Goal: Communication & Community: Answer question/provide support

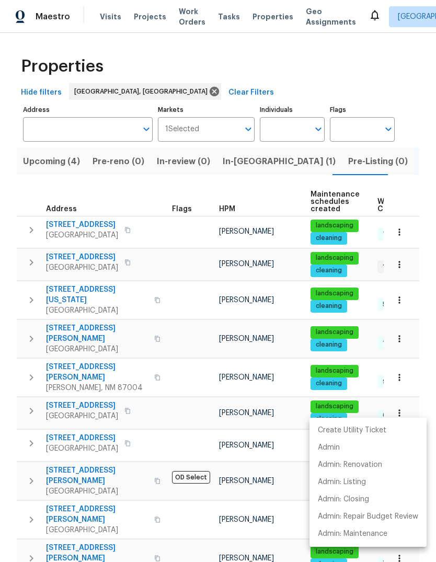
scroll to position [306, 0]
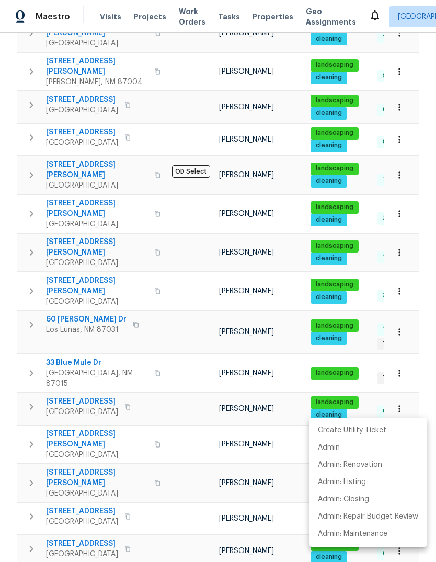
click at [188, 305] on div at bounding box center [218, 281] width 436 height 562
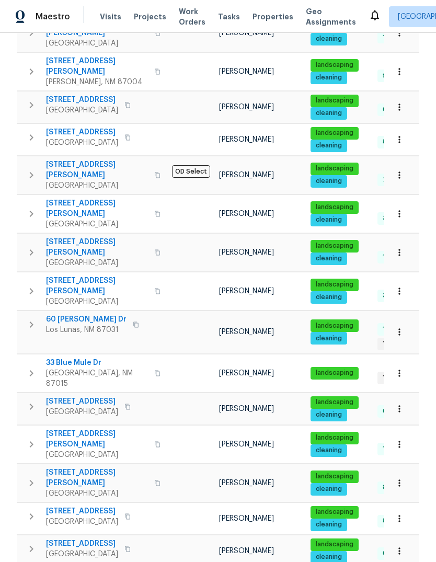
scroll to position [0, 0]
click at [369, 19] on icon at bounding box center [375, 15] width 13 height 13
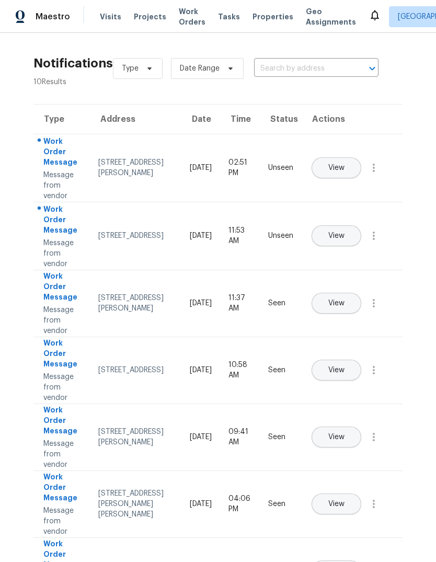
click at [345, 164] on span "View" at bounding box center [336, 168] width 16 height 8
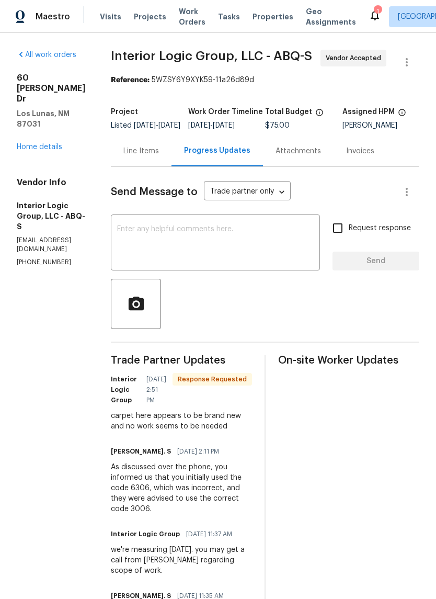
click at [171, 163] on div "Line Items" at bounding box center [141, 150] width 61 height 31
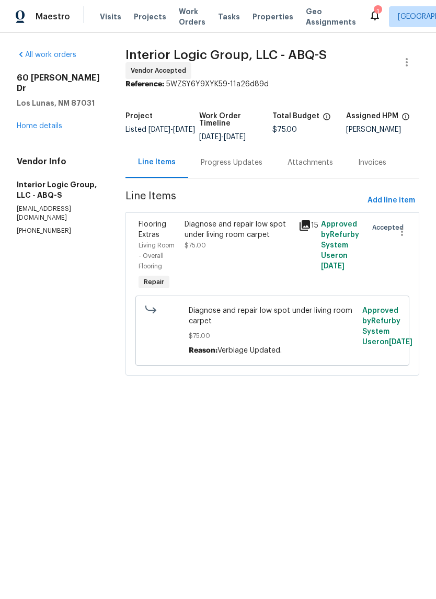
click at [253, 263] on div "Diagnose and repair low spot under living room carpet $75.00" at bounding box center [238, 255] width 114 height 79
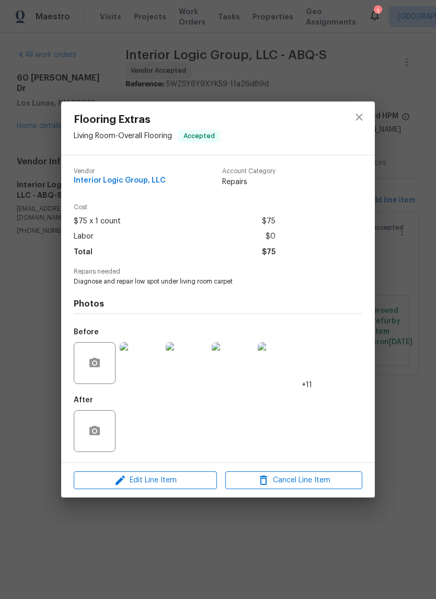
click at [137, 363] on img at bounding box center [141, 363] width 42 height 42
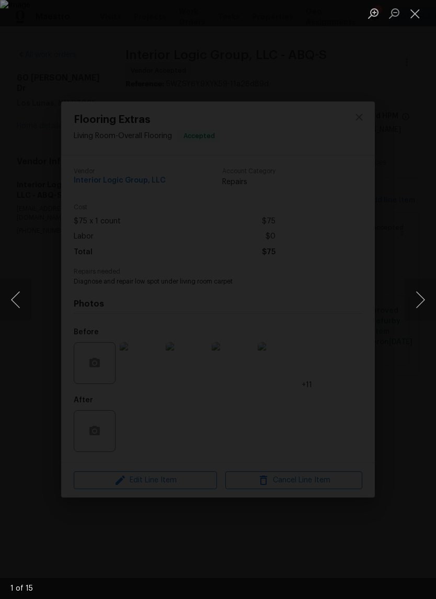
click at [415, 308] on button "Next image" at bounding box center [420, 300] width 31 height 42
click at [417, 305] on button "Next image" at bounding box center [420, 300] width 31 height 42
click at [407, 306] on button "Next image" at bounding box center [420, 300] width 31 height 42
click at [413, 307] on button "Next image" at bounding box center [420, 300] width 31 height 42
click at [416, 300] on button "Next image" at bounding box center [420, 300] width 31 height 42
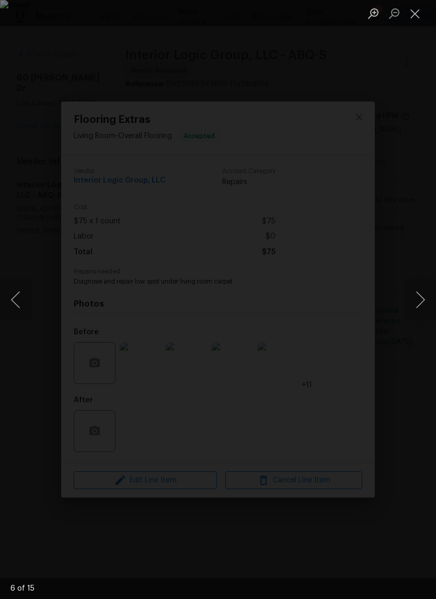
click at [418, 9] on button "Close lightbox" at bounding box center [415, 13] width 21 height 18
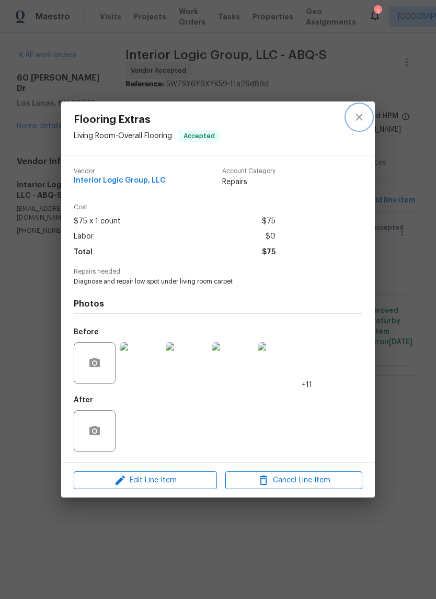
click at [361, 116] on icon "close" at bounding box center [359, 117] width 13 height 13
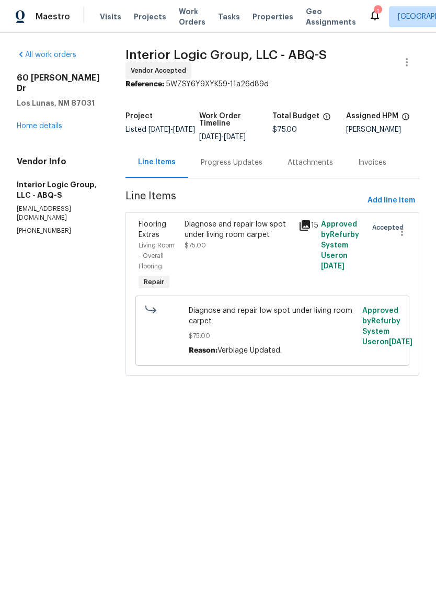
click at [369, 9] on icon at bounding box center [375, 15] width 13 height 13
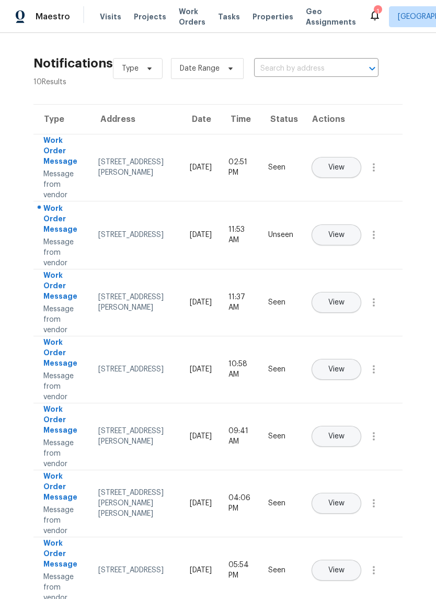
click at [361, 224] on button "View" at bounding box center [337, 234] width 50 height 21
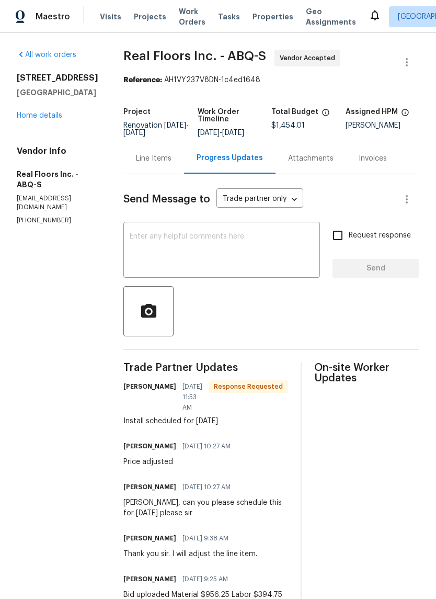
click at [162, 246] on textarea at bounding box center [222, 251] width 184 height 37
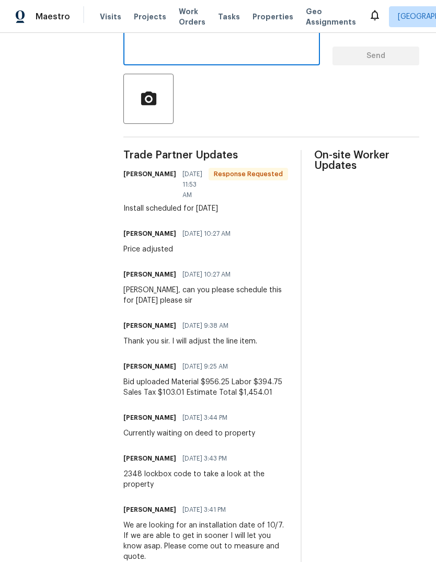
scroll to position [207, 0]
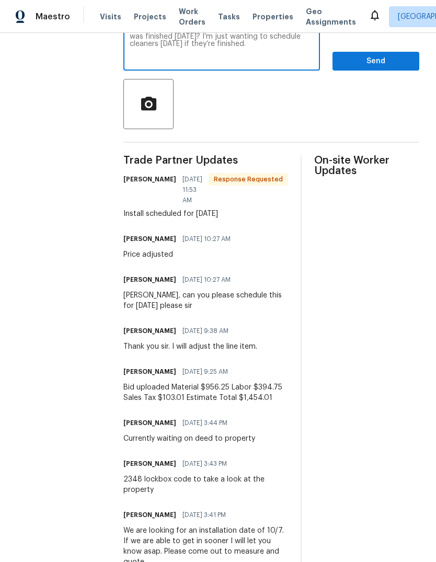
type textarea "Hello Carlos, do you know if the installation was finished today? I’m just want…"
click at [394, 65] on span "Send" at bounding box center [376, 61] width 70 height 13
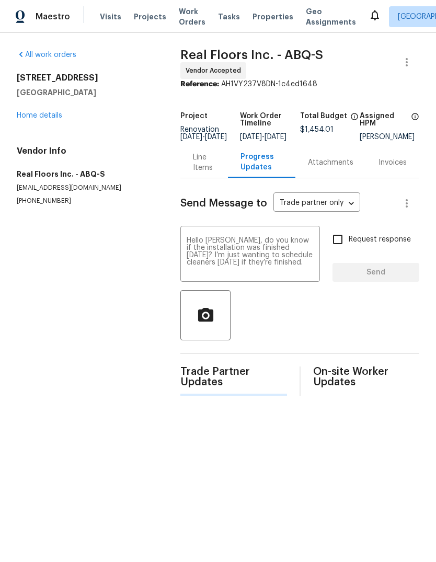
scroll to position [0, 0]
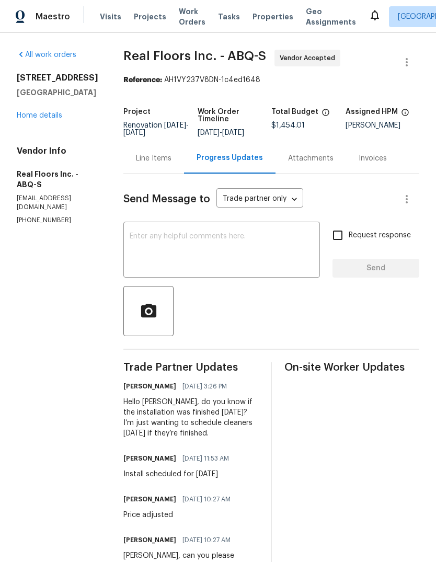
click at [41, 119] on link "Home details" at bounding box center [39, 115] width 45 height 7
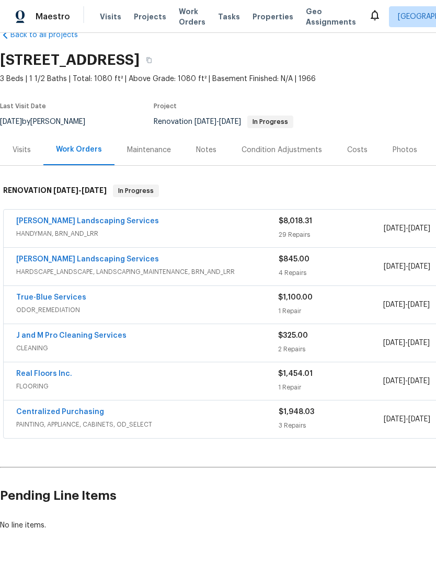
scroll to position [24, 0]
click at [55, 333] on link "J and M Pro Cleaning Services" at bounding box center [71, 335] width 110 height 7
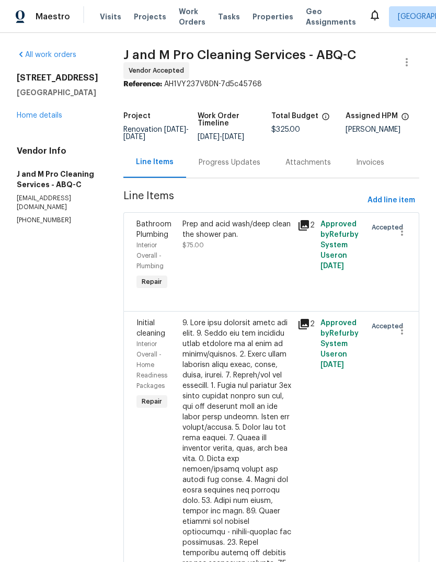
click at [239, 168] on div "Progress Updates" at bounding box center [230, 162] width 62 height 10
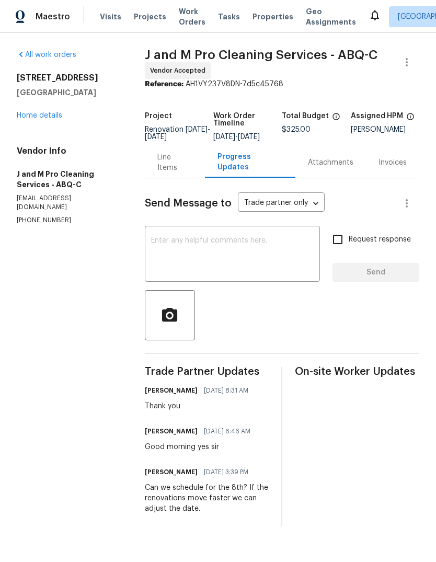
click at [170, 253] on textarea at bounding box center [232, 255] width 163 height 37
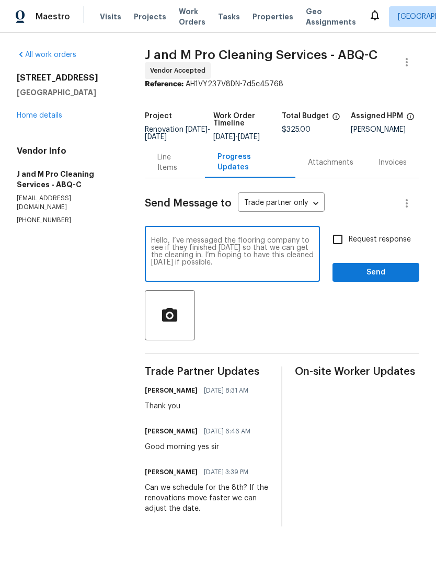
type textarea "Hello, I’ve messaged the flooring company to see if they finished today so that…"
click at [368, 277] on span "Send" at bounding box center [376, 272] width 70 height 13
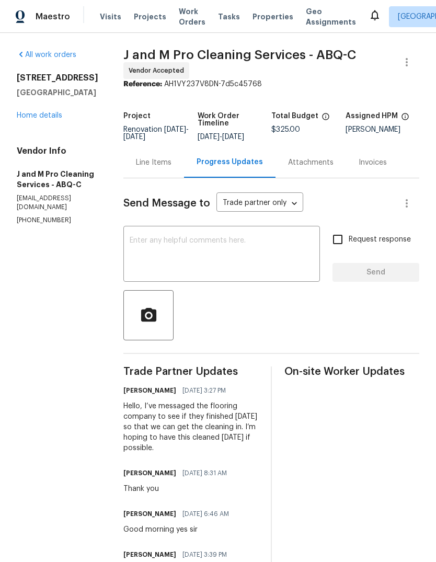
click at [171, 168] on div "Line Items" at bounding box center [154, 162] width 36 height 10
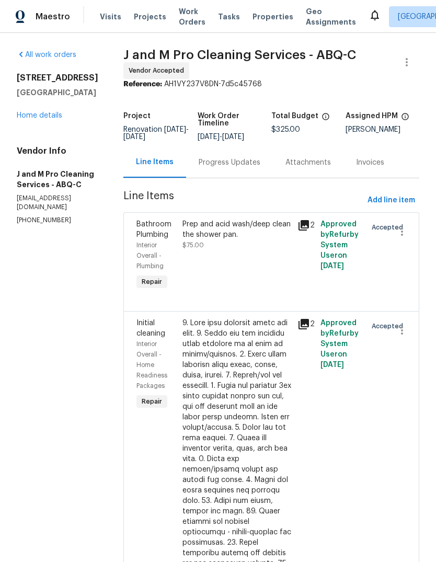
click at [36, 114] on link "Home details" at bounding box center [39, 115] width 45 height 7
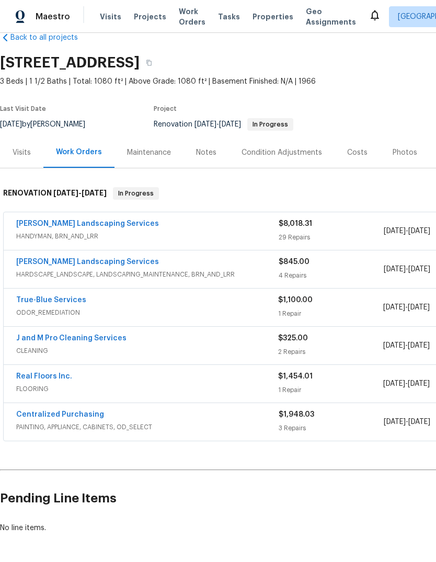
scroll to position [22, 0]
click at [71, 225] on link "Rodriguez Landscaping Services" at bounding box center [87, 223] width 143 height 7
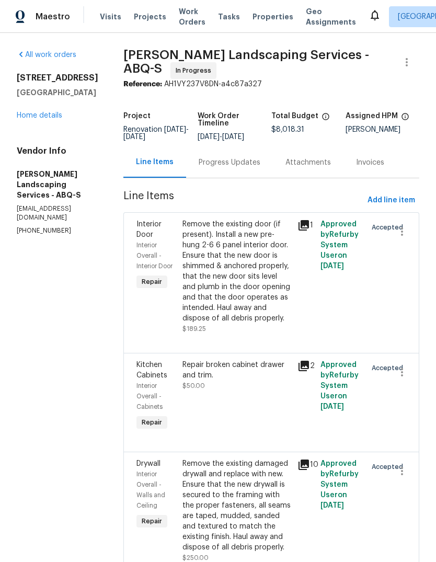
click at [250, 166] on div "Progress Updates" at bounding box center [230, 162] width 62 height 10
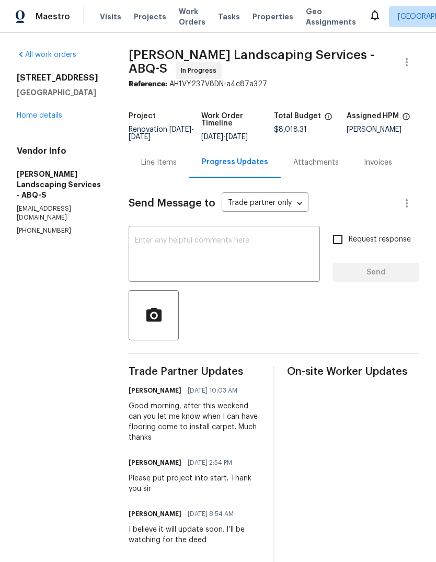
click at [163, 250] on textarea at bounding box center [224, 255] width 179 height 37
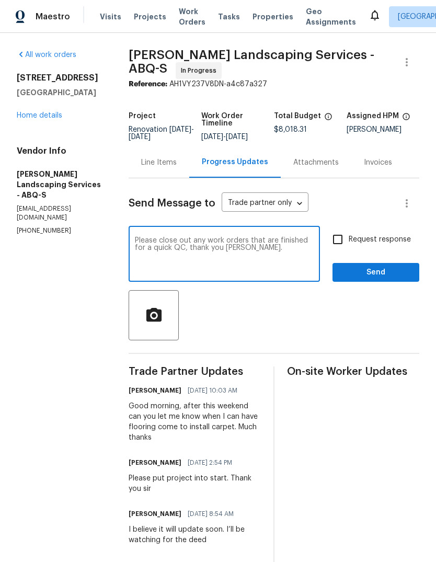
type textarea "Please close out any work orders that are finished for a quick QC, thank you si…"
click at [389, 271] on button "Send" at bounding box center [376, 272] width 87 height 19
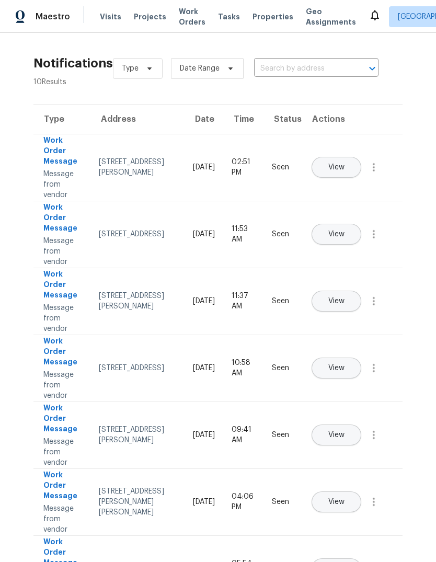
click at [181, 17] on span "Work Orders" at bounding box center [192, 16] width 27 height 21
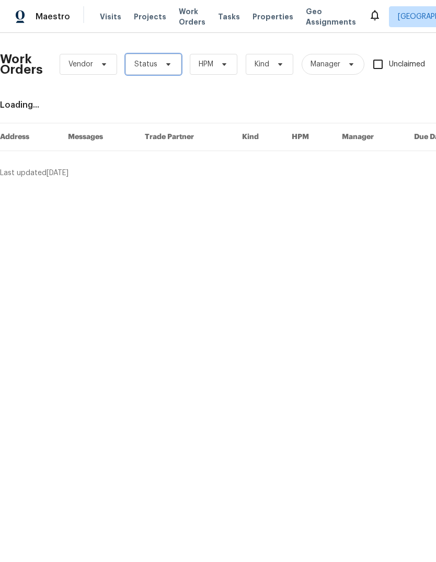
click at [165, 63] on icon at bounding box center [168, 64] width 8 height 8
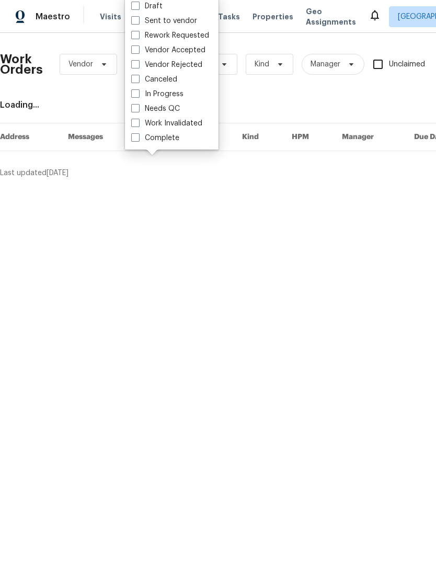
click at [175, 109] on label "Needs QC" at bounding box center [155, 109] width 49 height 10
click at [138, 109] on input "Needs QC" at bounding box center [134, 107] width 7 height 7
checkbox input "true"
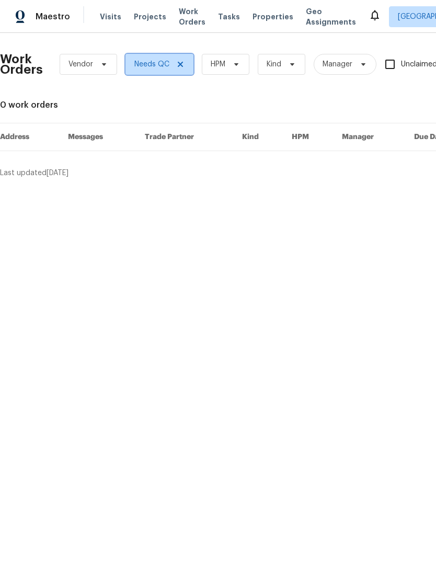
click at [180, 66] on icon at bounding box center [180, 64] width 8 height 8
